Goal: Task Accomplishment & Management: Use online tool/utility

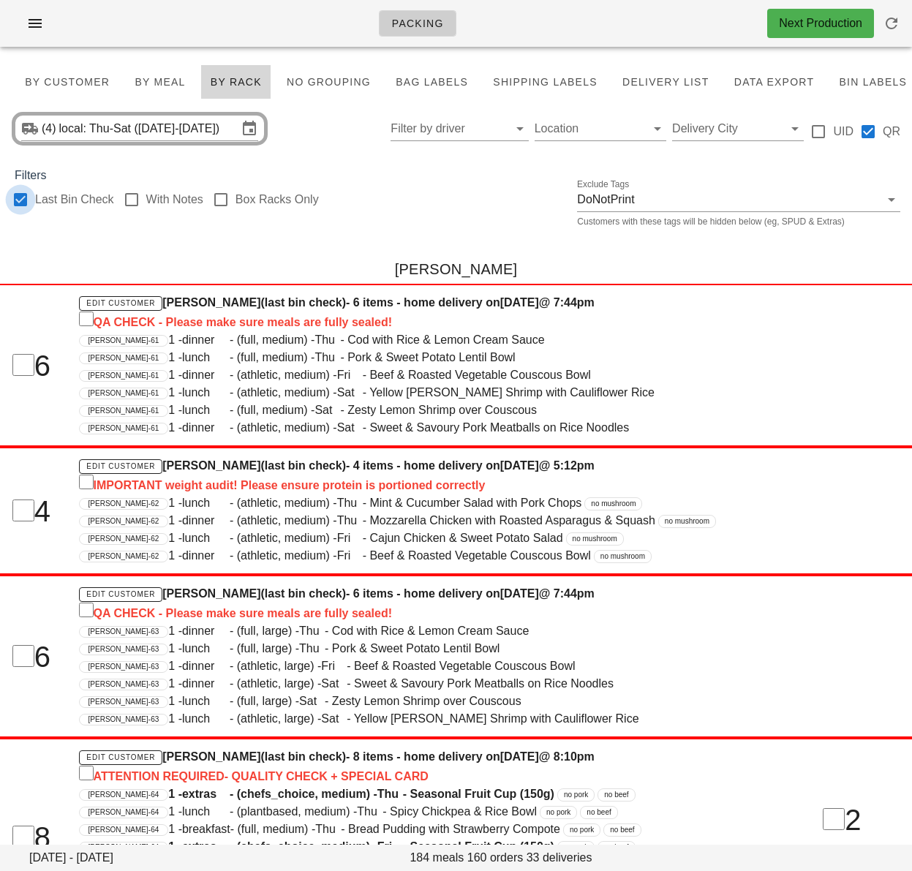
click at [25, 200] on div at bounding box center [20, 199] width 25 height 25
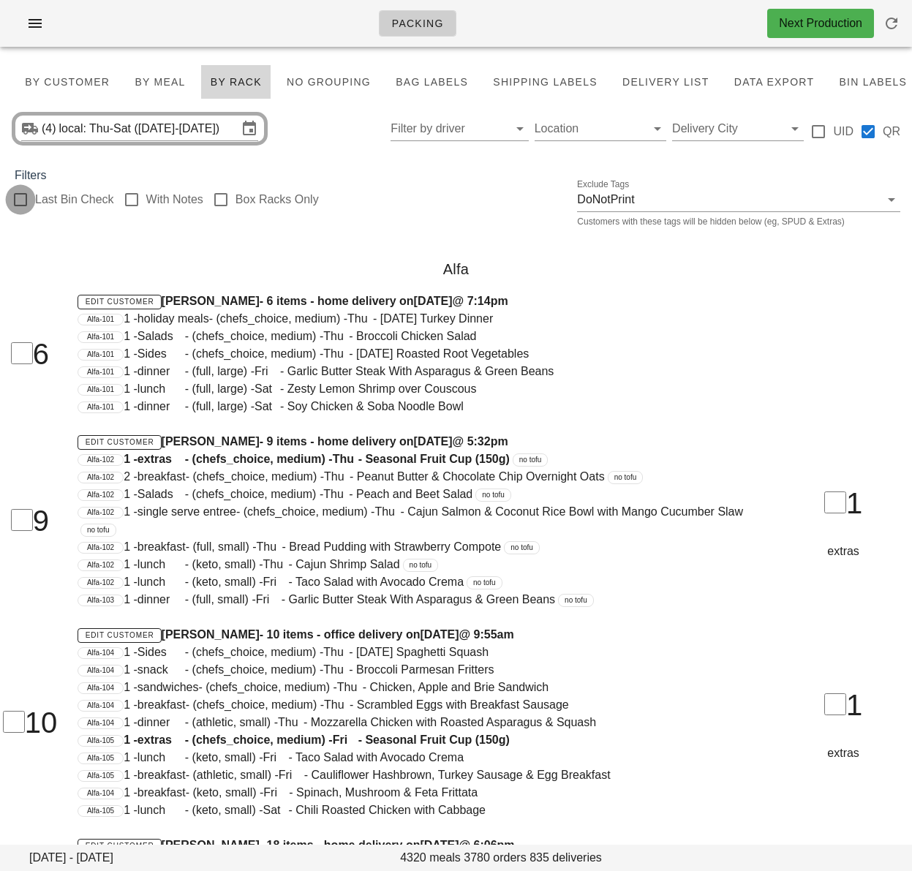
checkbox input "false"
click at [61, 77] on span "By Customer" at bounding box center [67, 82] width 86 height 12
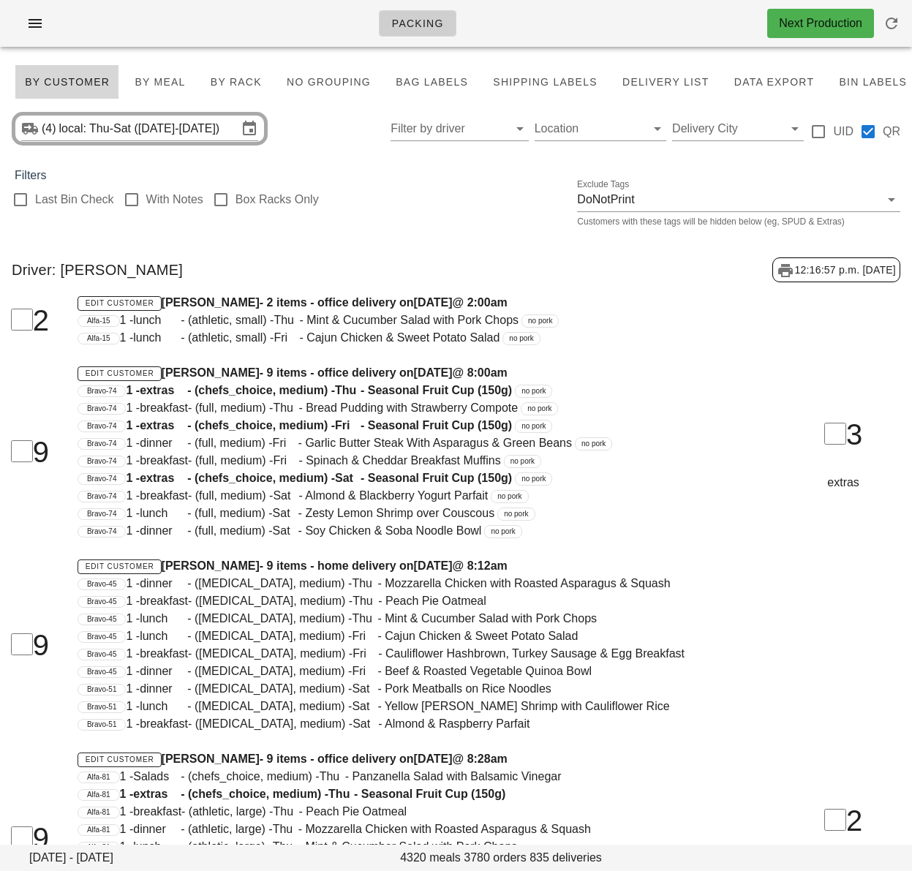
click at [366, 249] on div "Driver: [PERSON_NAME] 12:16:57 p.m. [DATE]" at bounding box center [456, 270] width 912 height 48
click at [466, 134] on input "Filter by driver" at bounding box center [447, 128] width 114 height 23
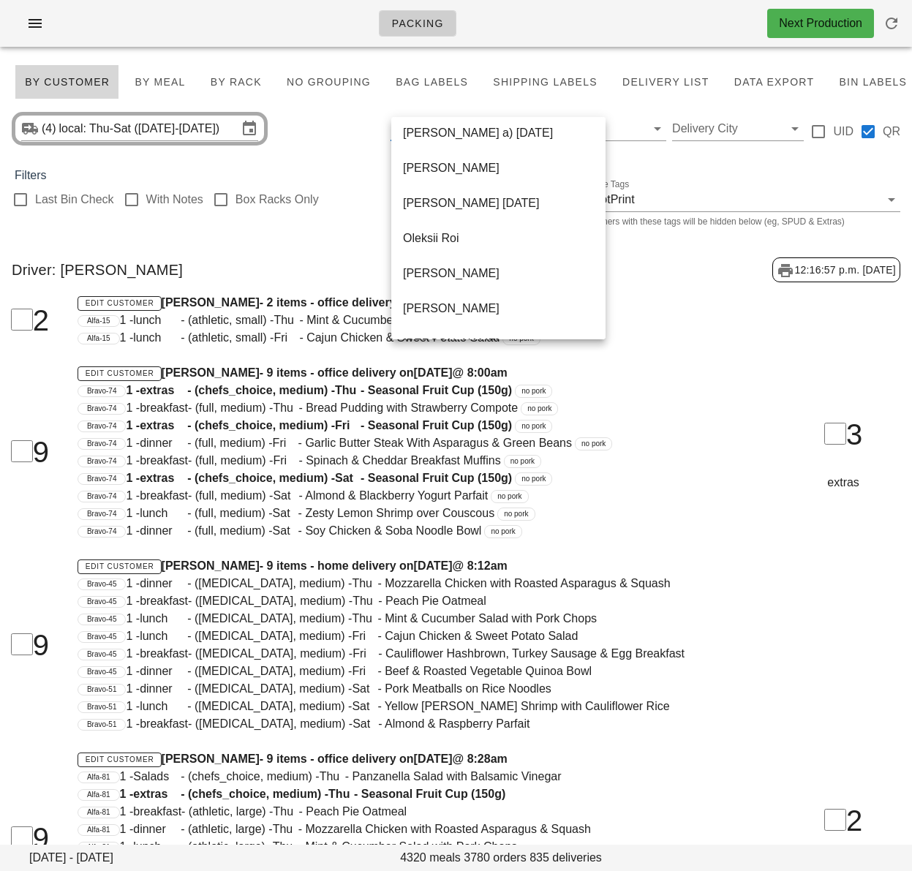
scroll to position [947, 0]
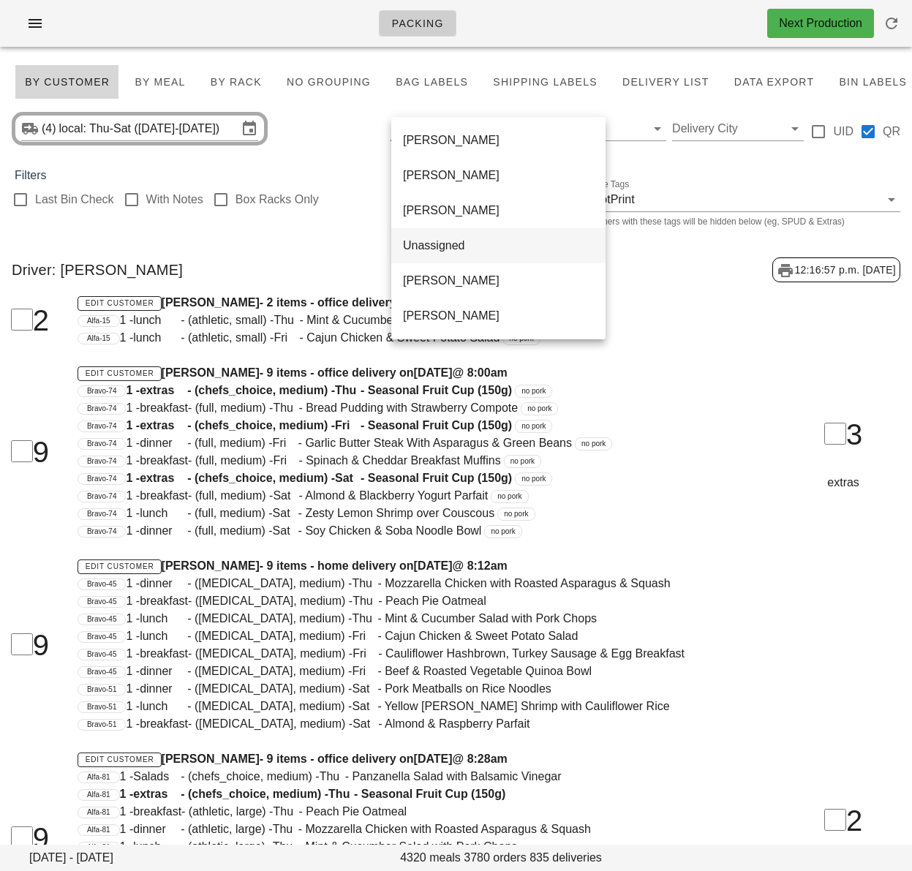
click at [449, 246] on div "Unassigned" at bounding box center [498, 245] width 191 height 14
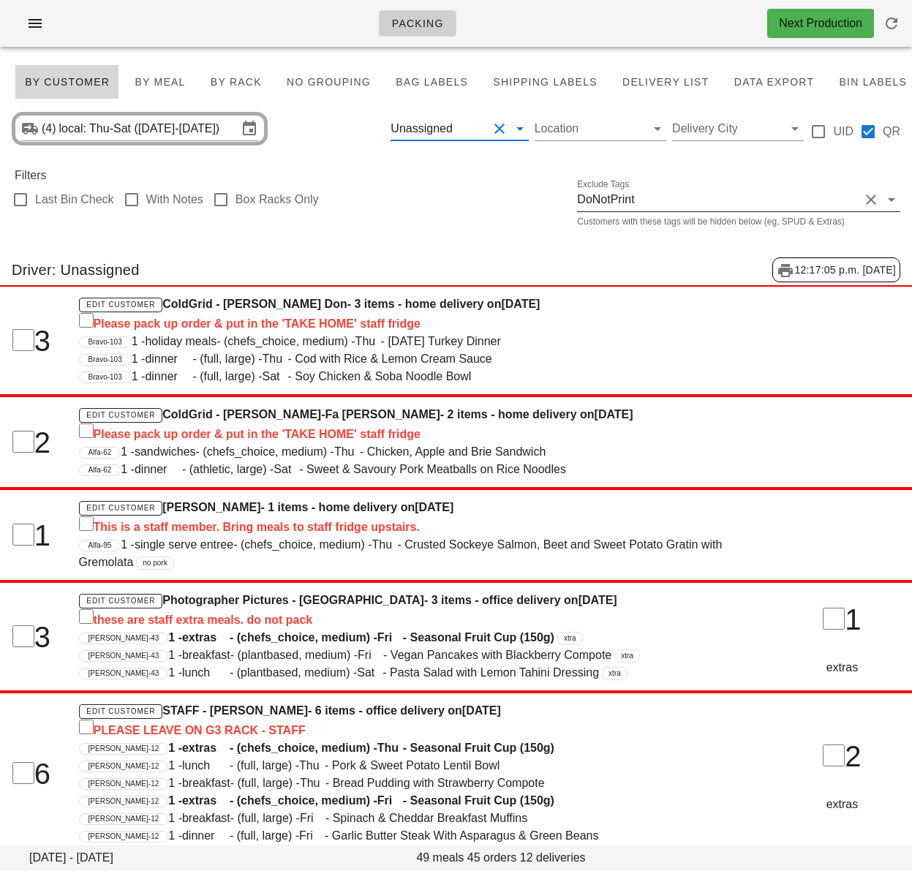
click at [473, 130] on input "text" at bounding box center [471, 128] width 32 height 23
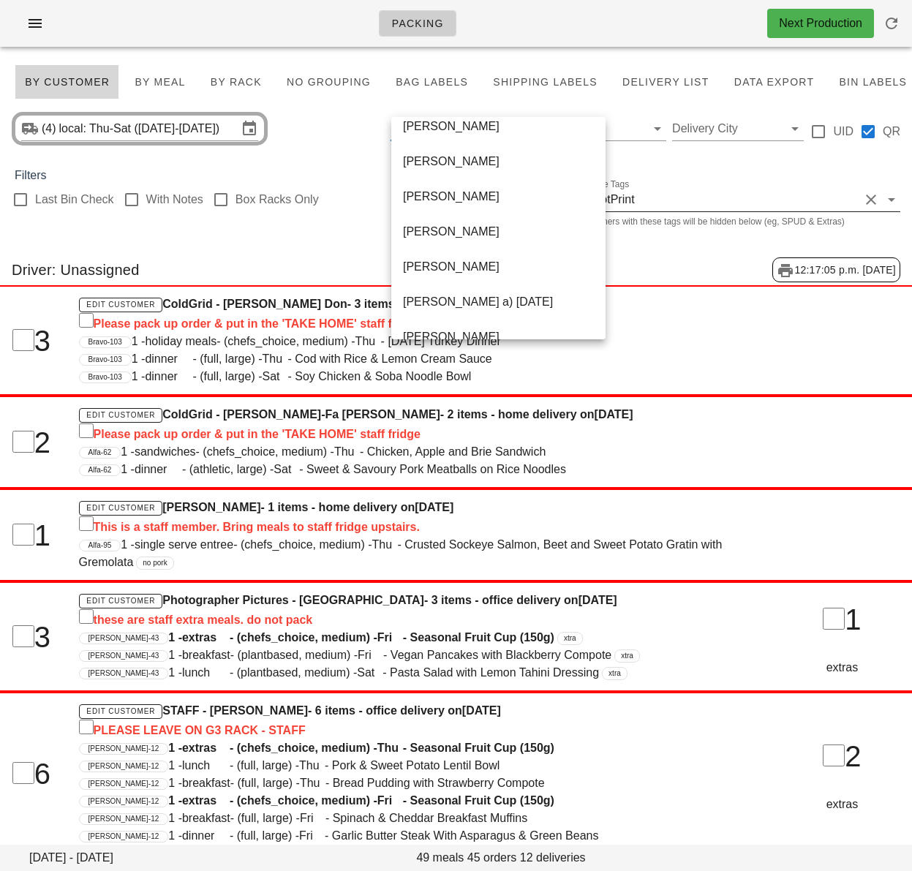
scroll to position [574, 0]
click at [450, 235] on div "[PERSON_NAME]" at bounding box center [498, 233] width 191 height 14
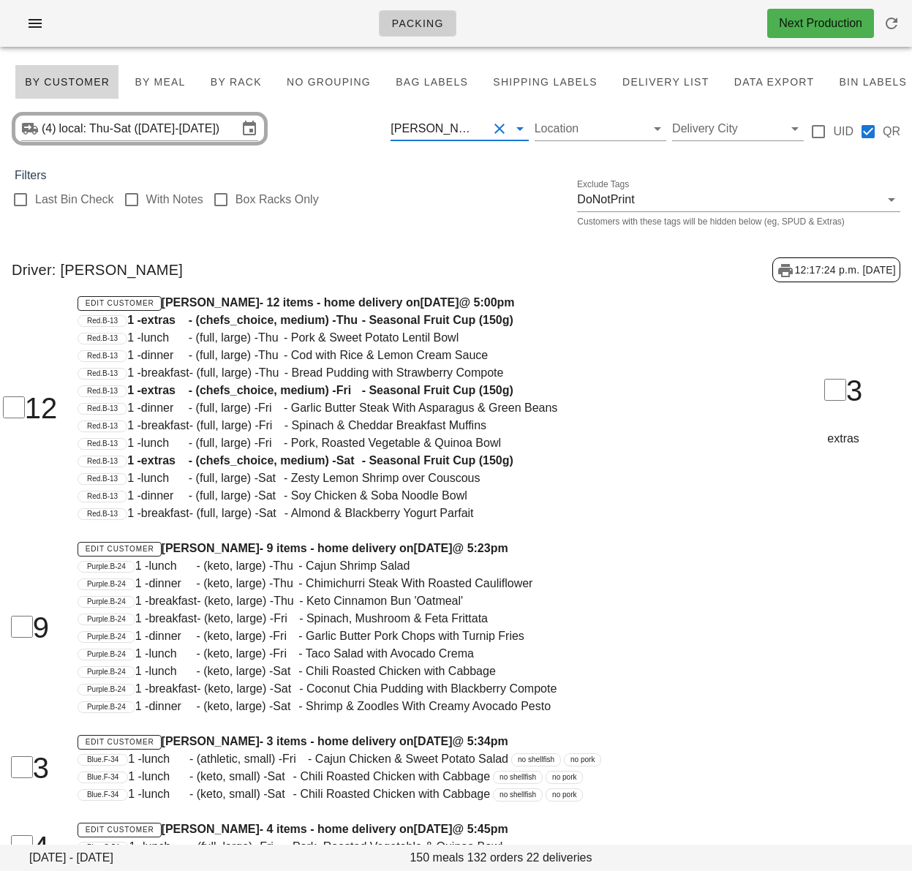
click at [243, 87] on span "By Rack" at bounding box center [236, 82] width 52 height 12
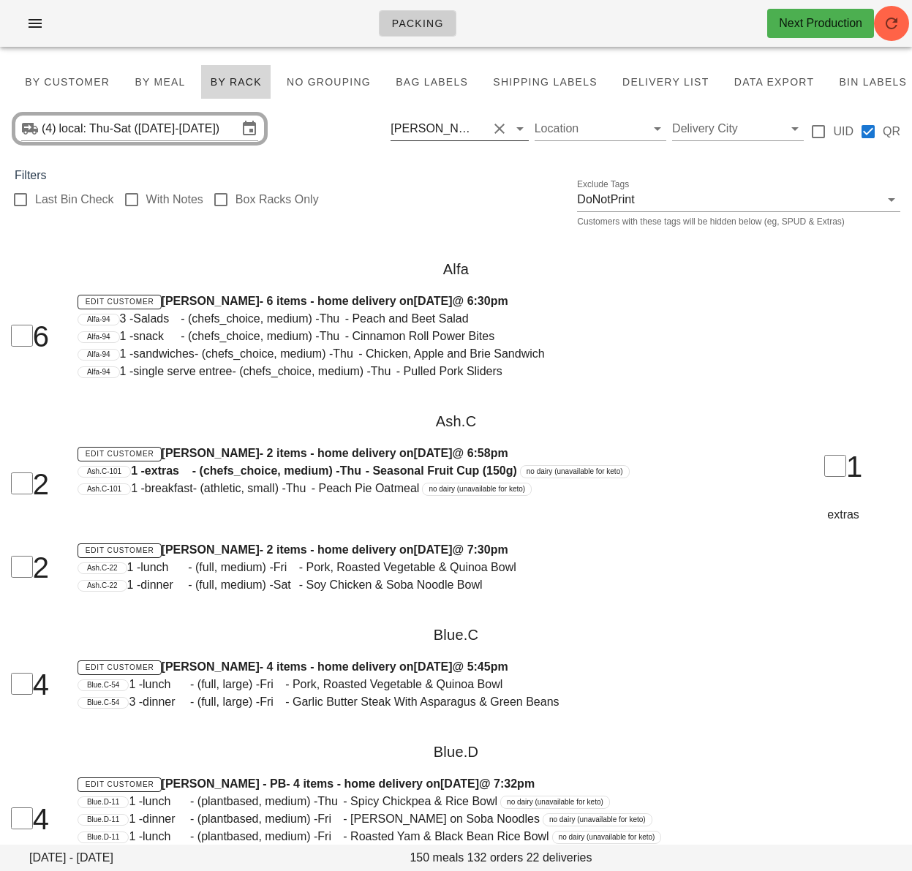
click at [502, 128] on button "Clear Filter by driver" at bounding box center [500, 129] width 18 height 18
click at [487, 130] on input "text" at bounding box center [483, 128] width 7 height 23
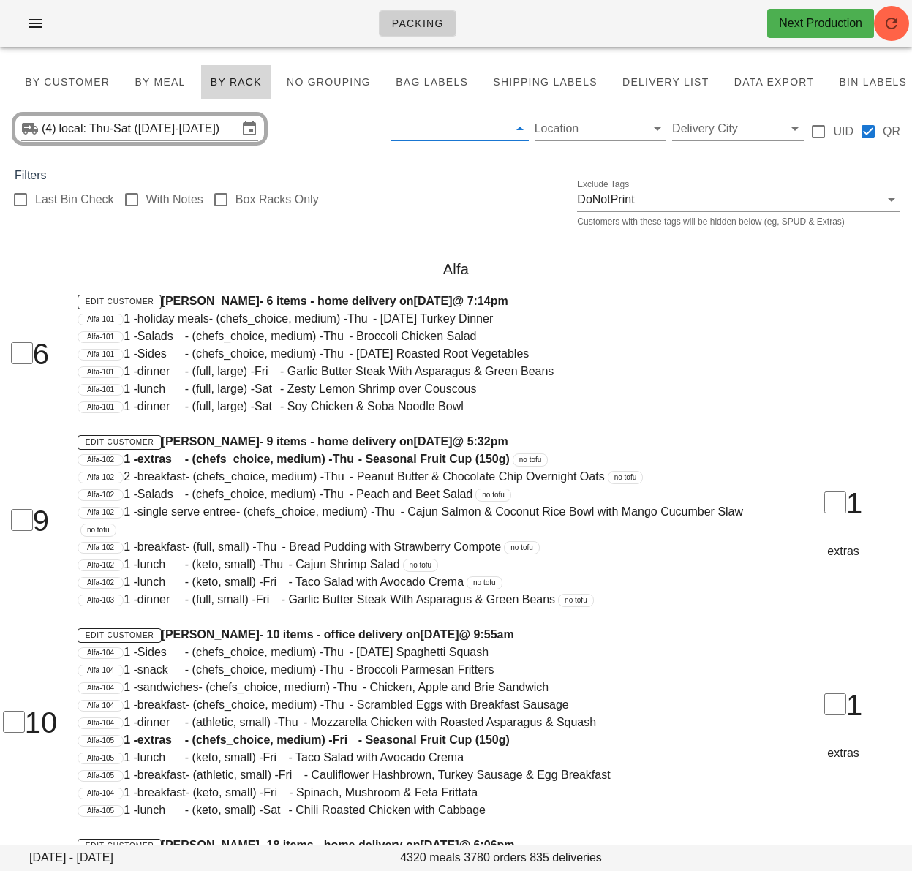
click at [502, 199] on div "[PERSON_NAME] ADUKKADUKKAM [PERSON_NAME] [PERSON_NAME] [PERSON_NAME] Dheem Arun…" at bounding box center [498, 128] width 214 height 1170
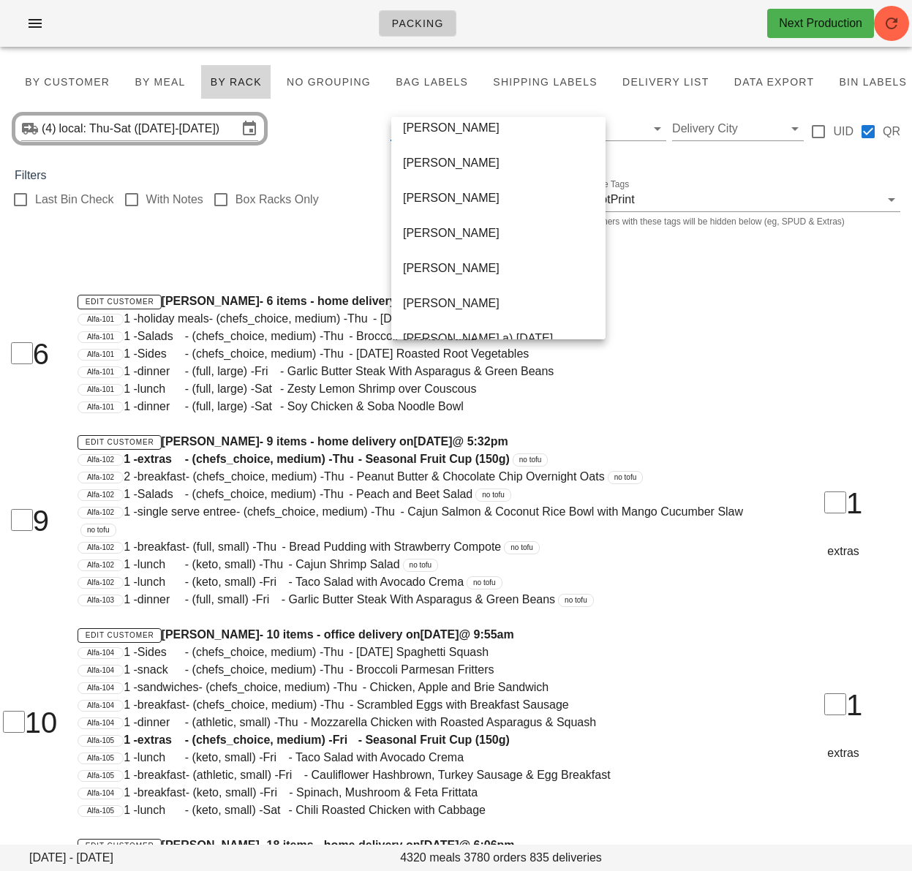
click at [317, 272] on div "Alfa" at bounding box center [456, 269] width 912 height 47
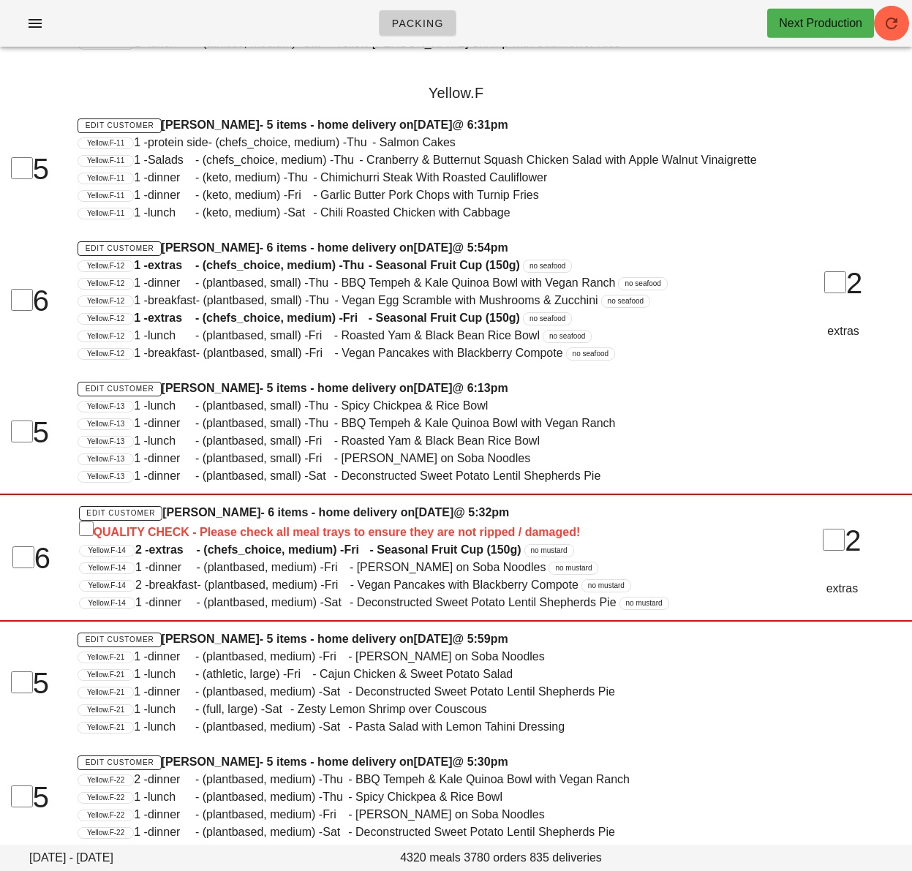
scroll to position [96165, 0]
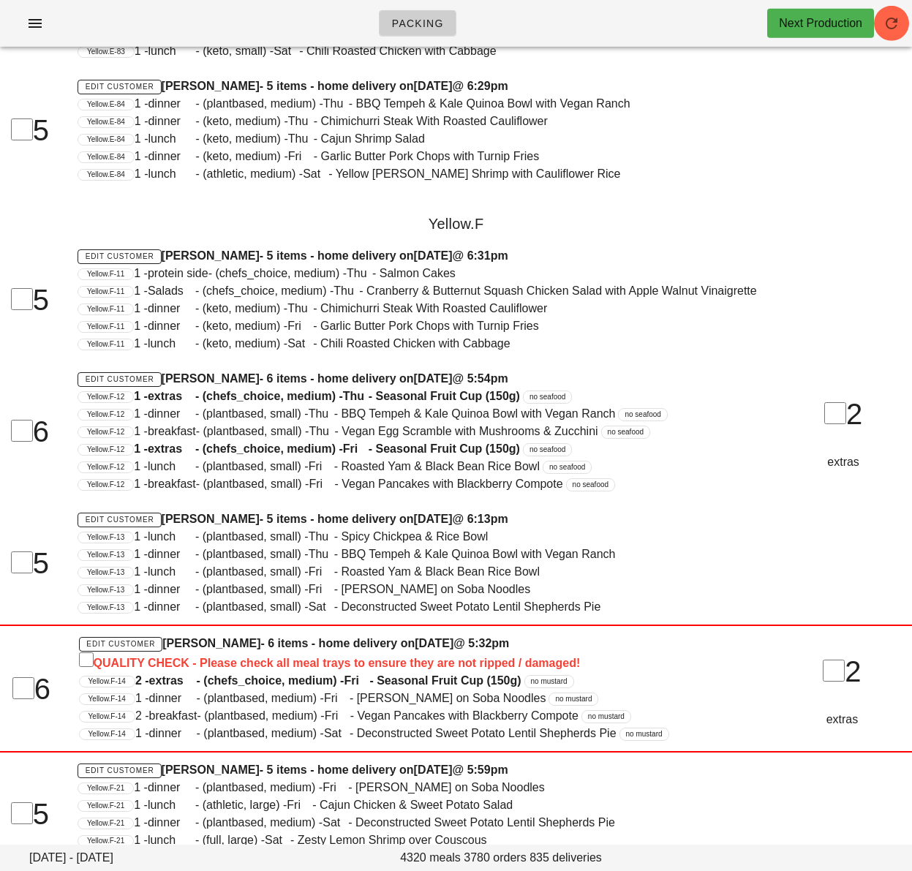
drag, startPoint x: 425, startPoint y: 373, endPoint x: 519, endPoint y: 408, distance: 100.6
click at [523, 247] on div "Yellow.F" at bounding box center [456, 223] width 912 height 47
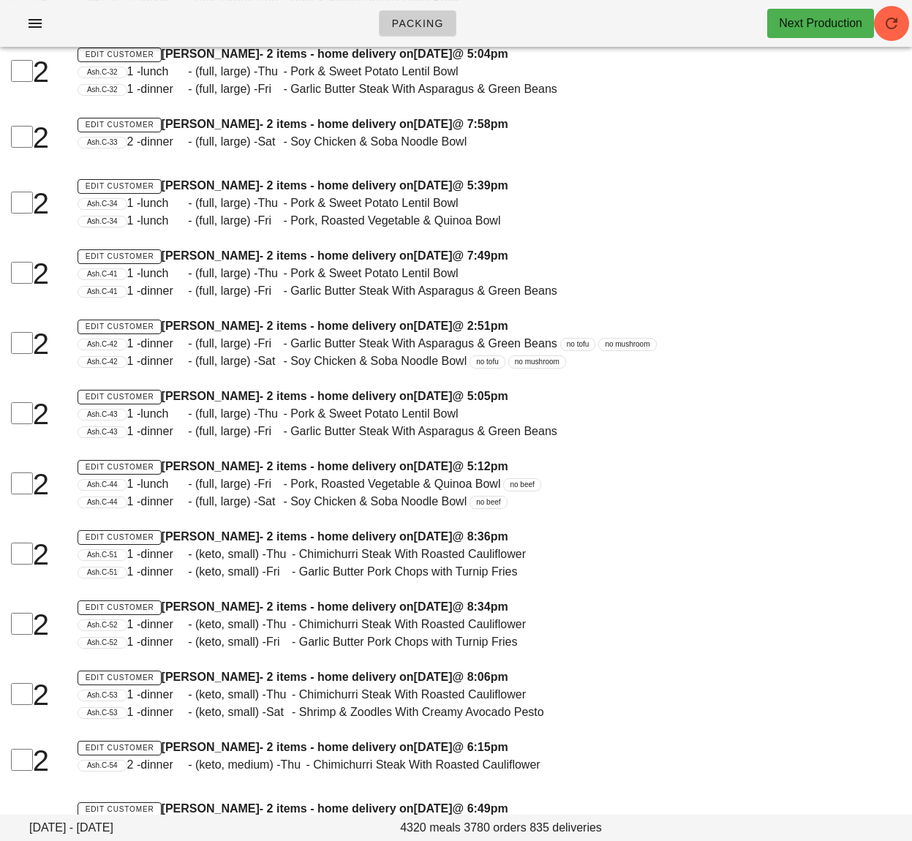
scroll to position [0, 0]
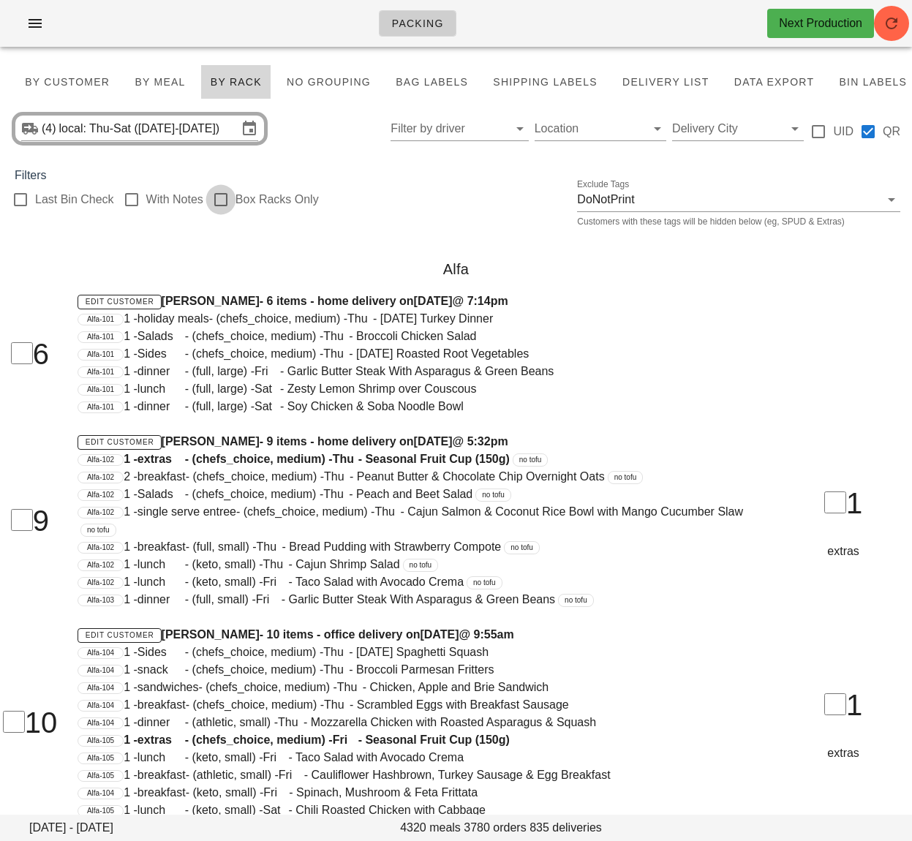
click at [219, 201] on div at bounding box center [220, 199] width 25 height 25
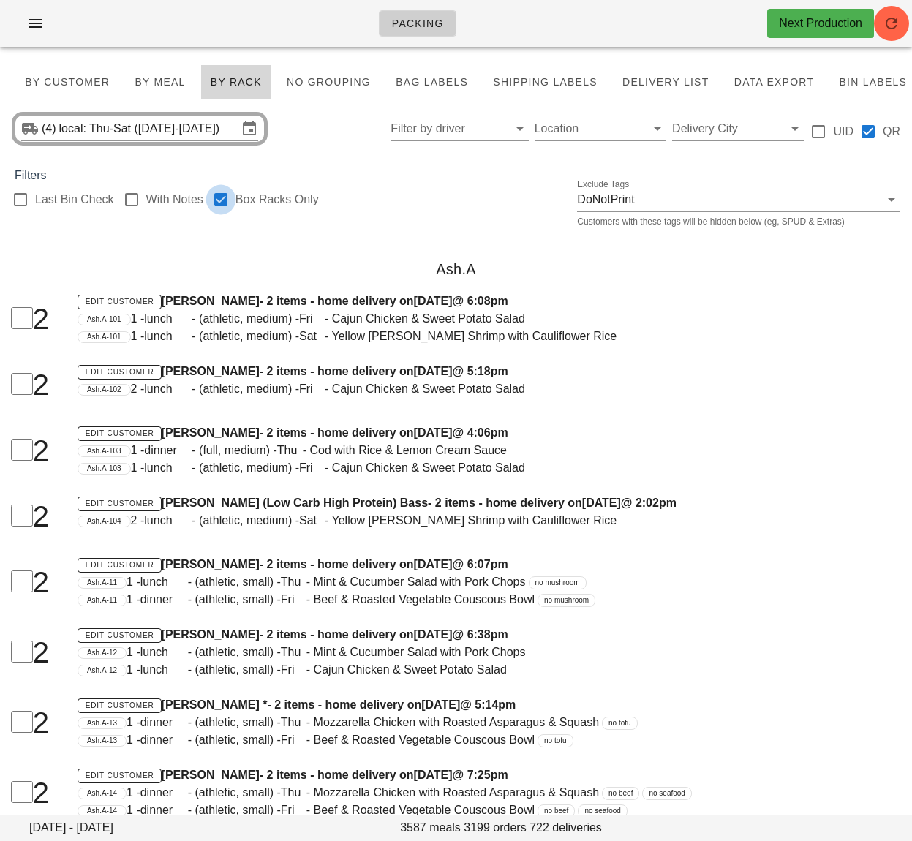
checkbox input "true"
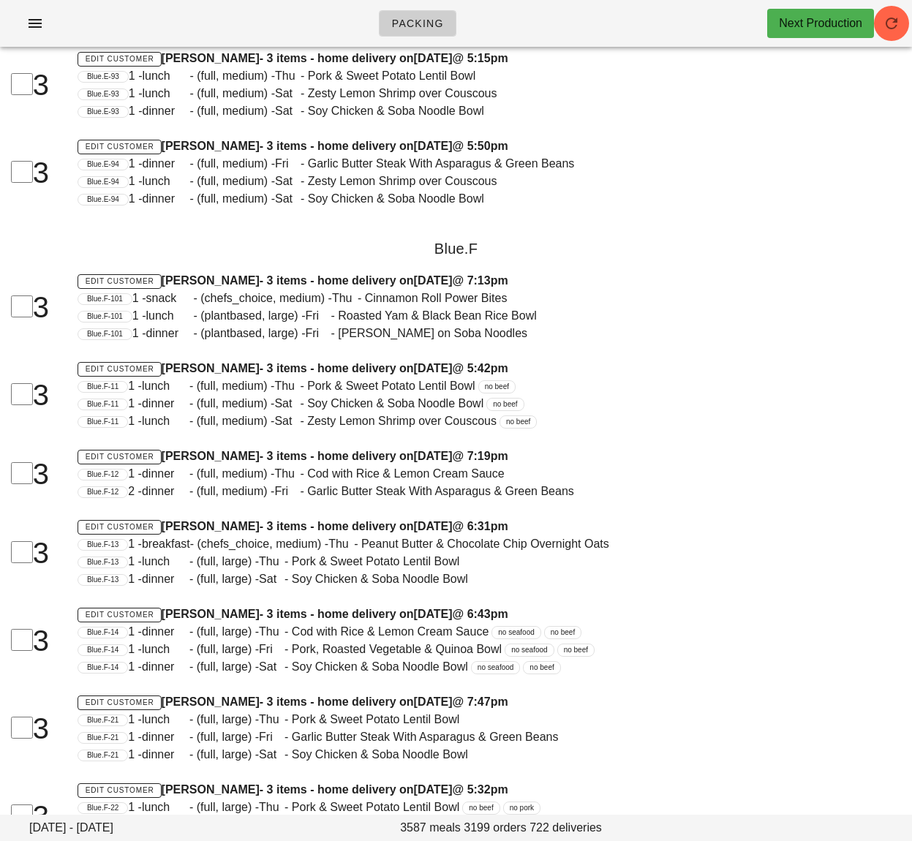
scroll to position [29506, 0]
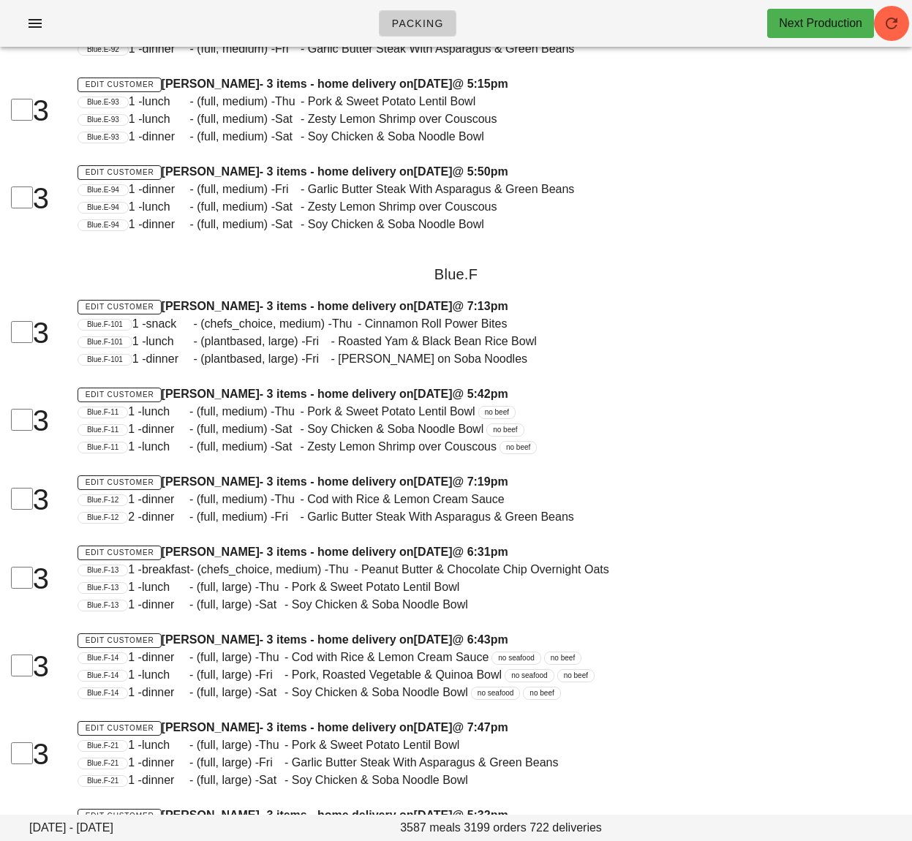
drag, startPoint x: 662, startPoint y: 158, endPoint x: 678, endPoint y: 153, distance: 16.9
click at [678, 153] on div "Edit Customer [PERSON_NAME] - 3 items - home delivery [DATE][DATE] 5:15pm Blue.…" at bounding box center [417, 111] width 697 height 88
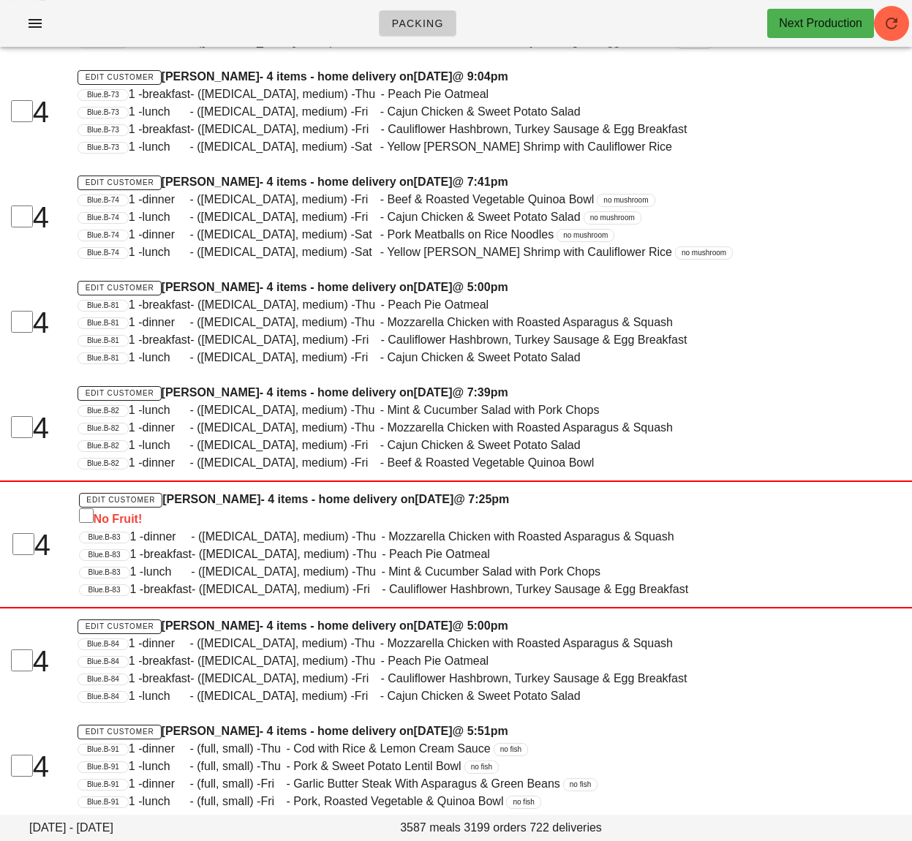
scroll to position [0, 0]
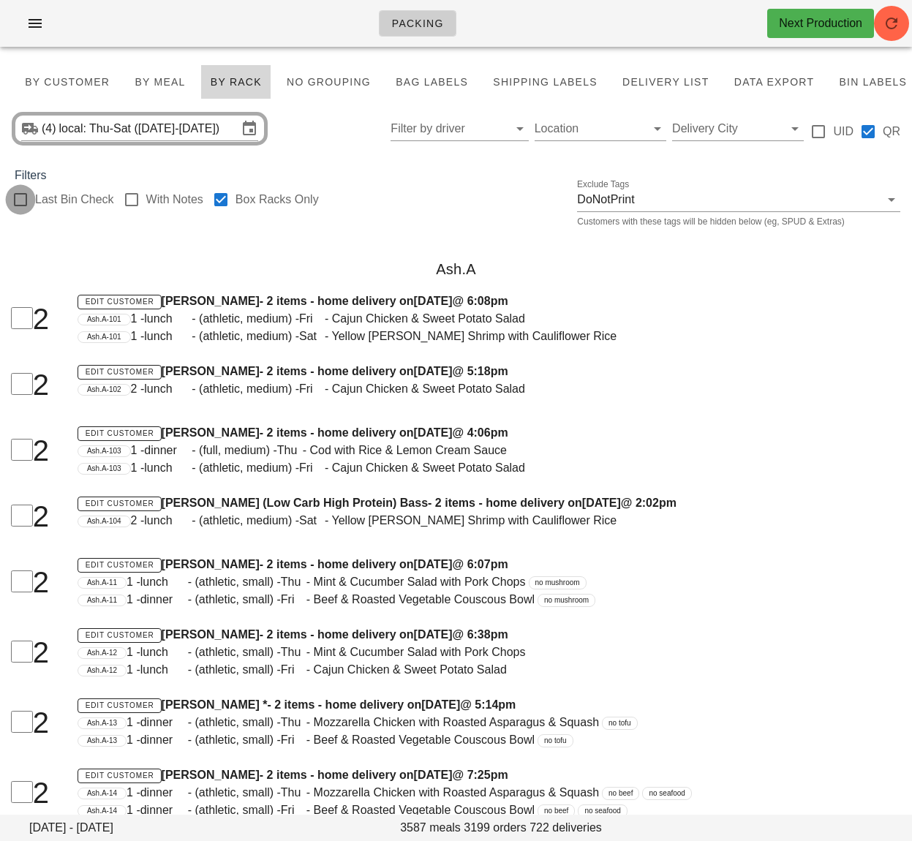
click at [25, 198] on div at bounding box center [20, 199] width 25 height 25
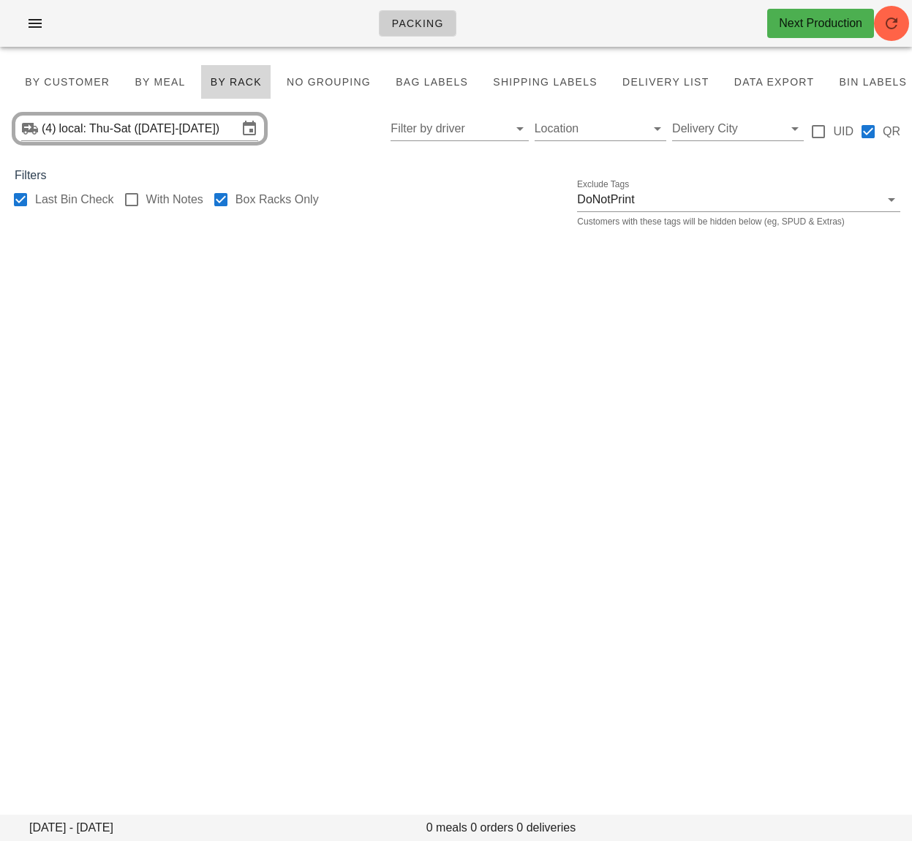
checkbox input "true"
drag, startPoint x: 82, startPoint y: 80, endPoint x: 618, endPoint y: 7, distance: 541.5
click at [82, 80] on span "By Customer" at bounding box center [67, 82] width 86 height 12
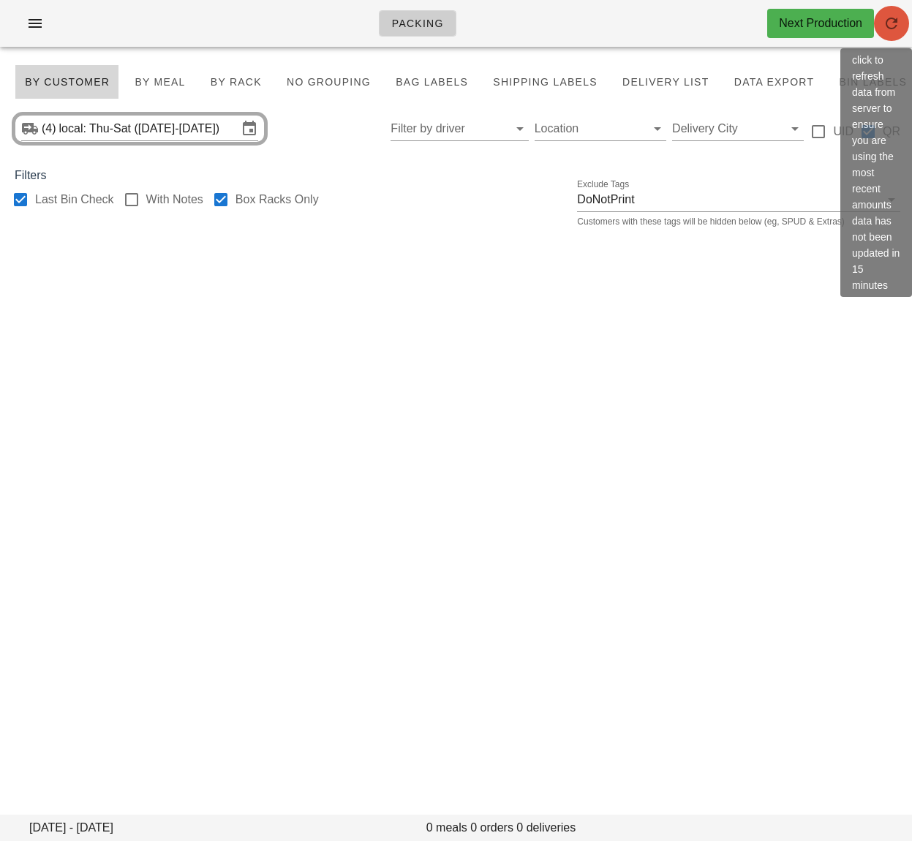
click at [885, 26] on icon "button" at bounding box center [891, 24] width 18 height 18
